Goal: Register for event/course

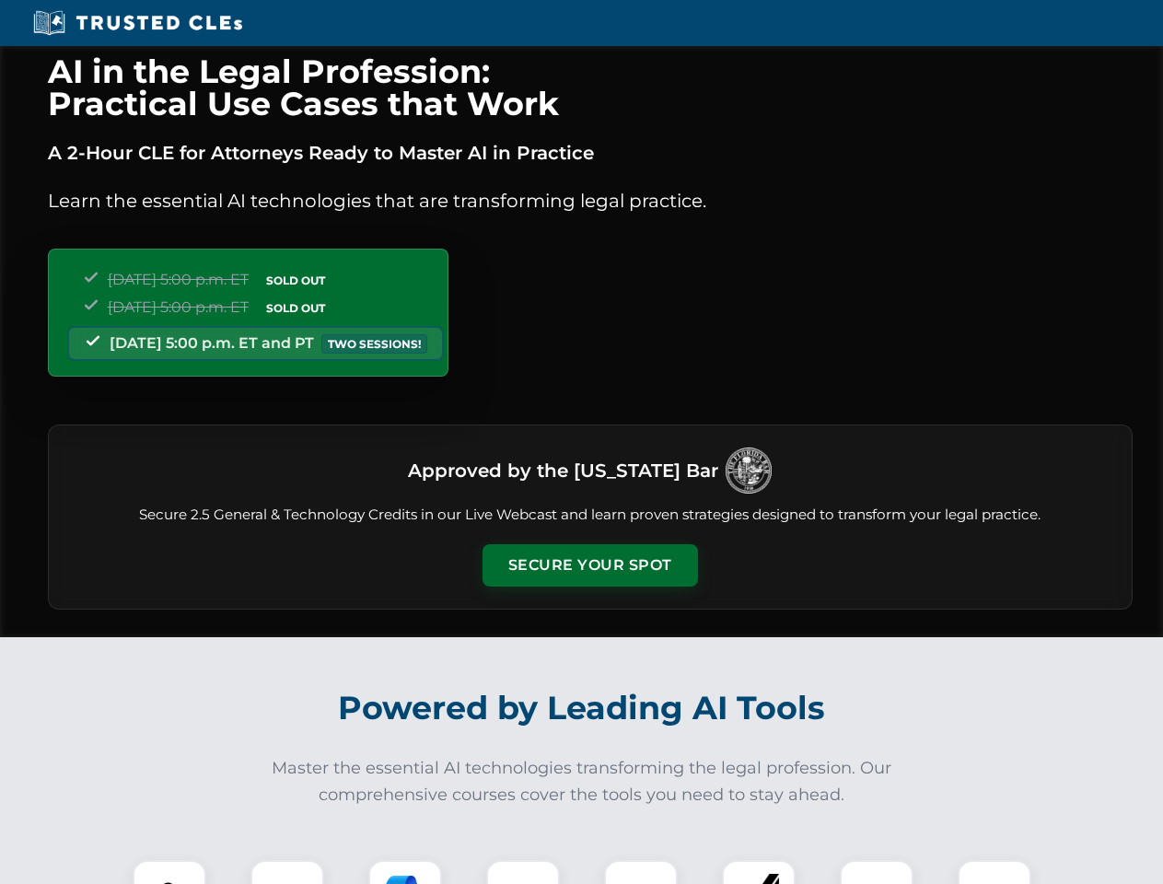
click at [589, 565] on button "Secure Your Spot" at bounding box center [589, 565] width 215 height 42
click at [169, 872] on img at bounding box center [169, 896] width 53 height 53
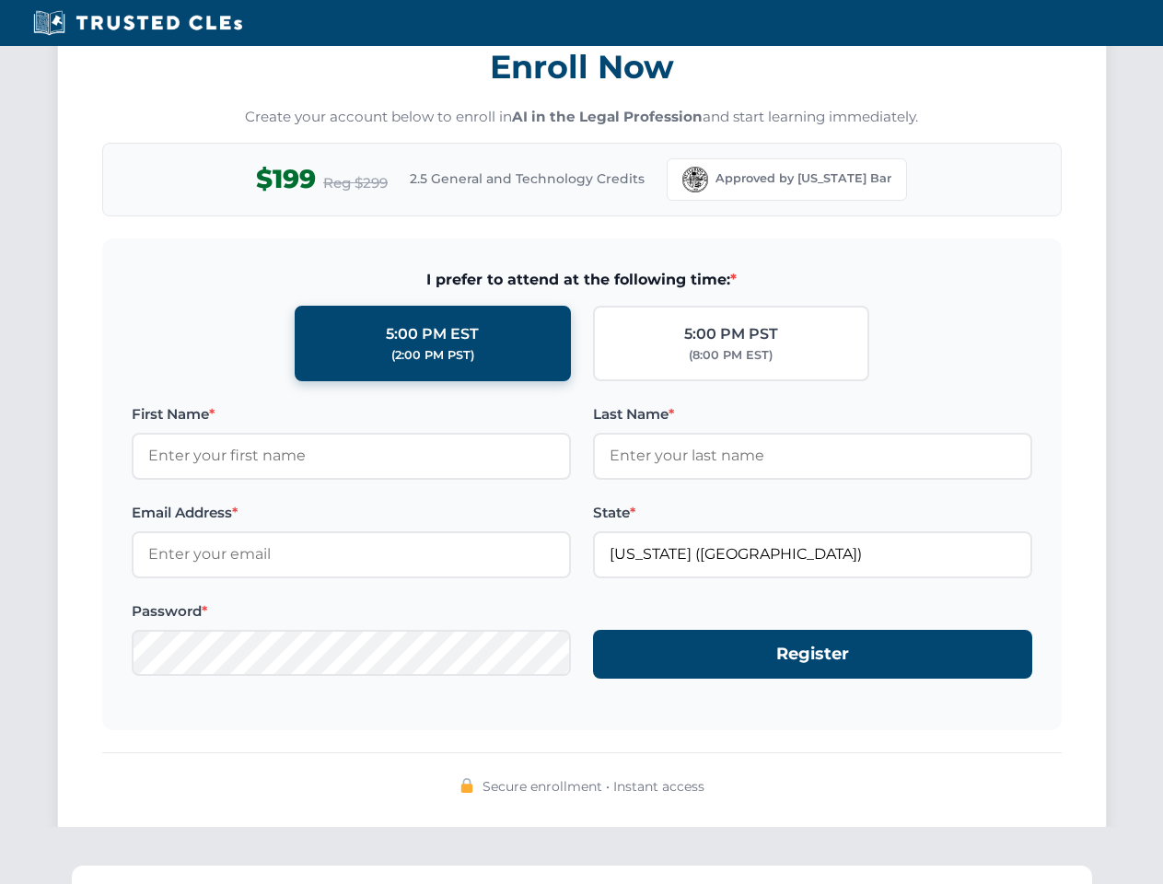
scroll to position [1807, 0]
